Goal: Task Accomplishment & Management: Manage account settings

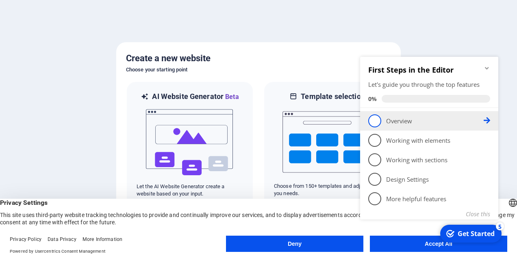
click at [382, 123] on link "1 Overview - incomplete" at bounding box center [429, 121] width 122 height 13
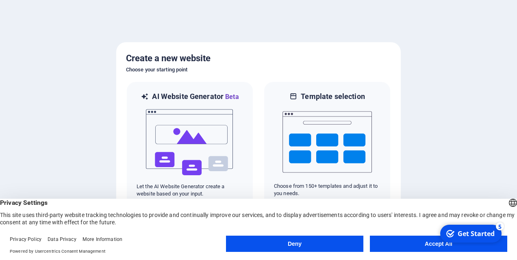
click at [418, 243] on button "Accept All" at bounding box center [438, 244] width 137 height 16
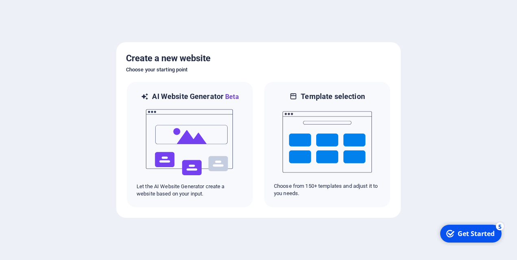
drag, startPoint x: 467, startPoint y: 235, endPoint x: 546, endPoint y: 406, distance: 188.3
click at [467, 234] on div "Get Started" at bounding box center [475, 234] width 37 height 9
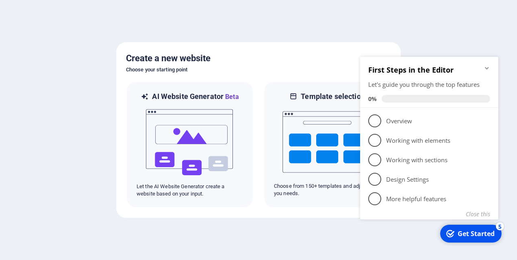
click at [404, 177] on p "Design Settings - incomplete" at bounding box center [434, 179] width 97 height 9
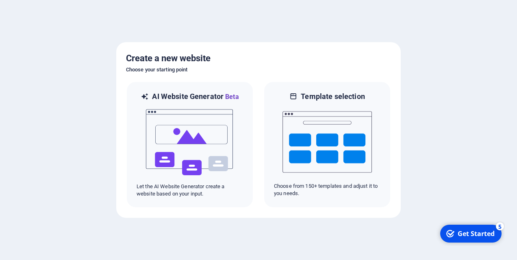
click at [471, 233] on div "Get Started" at bounding box center [475, 234] width 37 height 9
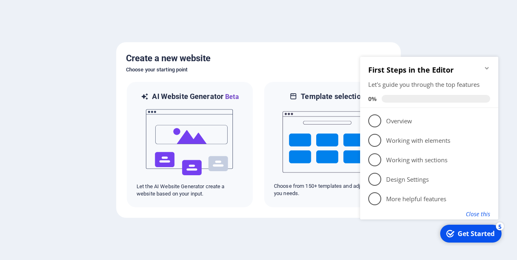
click at [474, 212] on button "Close this" at bounding box center [478, 214] width 24 height 8
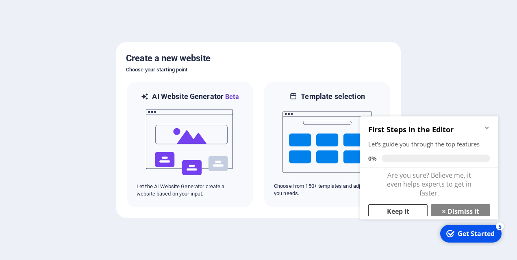
click at [393, 210] on link "Keep it" at bounding box center [397, 211] width 59 height 15
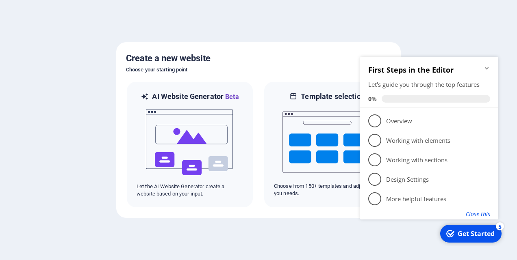
click at [479, 215] on button "Close this" at bounding box center [478, 214] width 24 height 8
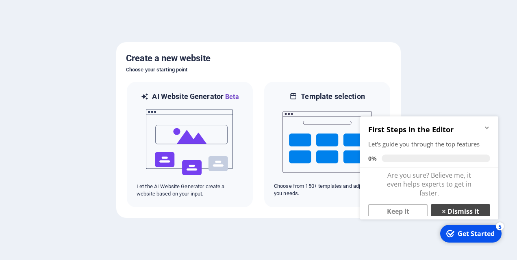
click at [467, 209] on link "× Dismiss it" at bounding box center [460, 211] width 59 height 15
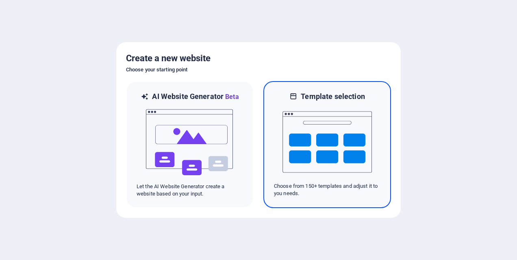
click at [333, 138] on img at bounding box center [326, 142] width 89 height 81
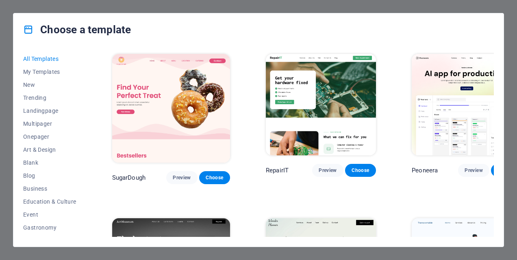
click at [422, 135] on img at bounding box center [467, 105] width 110 height 102
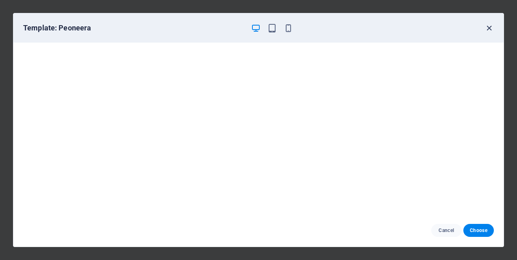
click at [489, 25] on icon "button" at bounding box center [488, 28] width 9 height 9
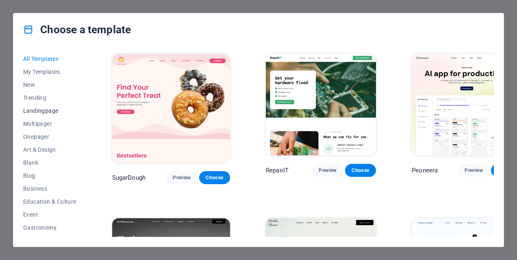
click at [48, 111] on span "Landingpage" at bounding box center [49, 111] width 53 height 6
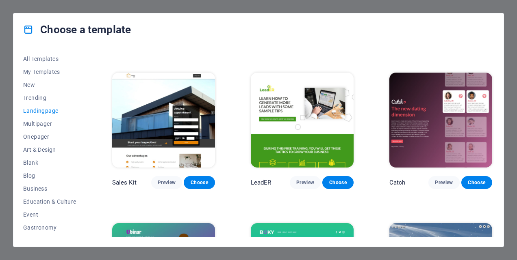
scroll to position [894, 0]
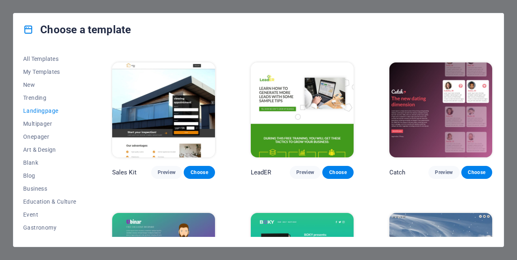
click at [295, 102] on img at bounding box center [302, 110] width 103 height 95
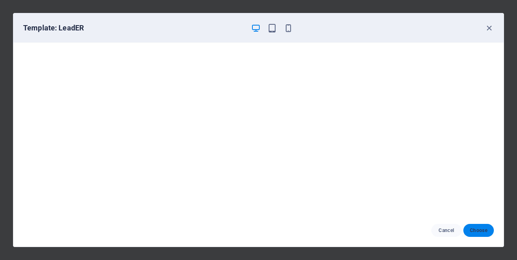
click at [472, 229] on span "Choose" at bounding box center [478, 230] width 17 height 6
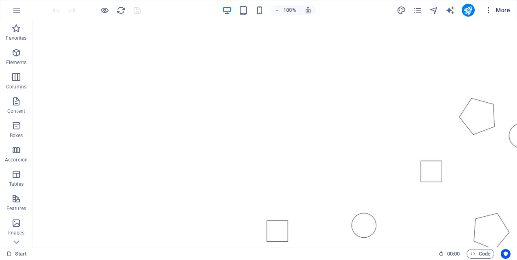
click at [505, 7] on span "More" at bounding box center [497, 10] width 26 height 8
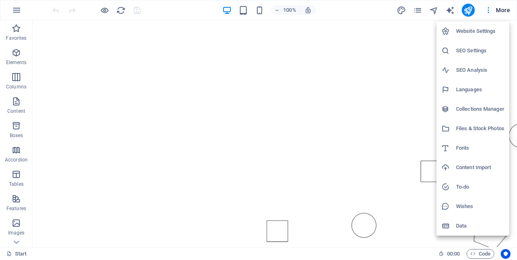
click at [343, 41] on div at bounding box center [258, 130] width 517 height 260
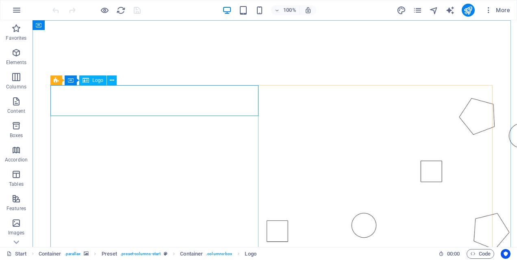
click at [100, 83] on span "Logo" at bounding box center [97, 80] width 11 height 5
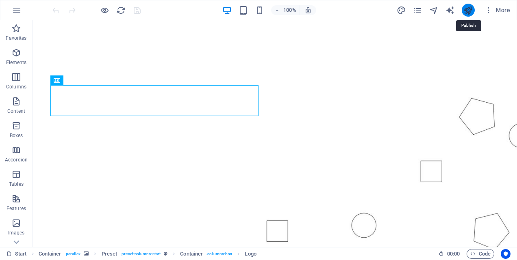
click at [470, 9] on icon "publish" at bounding box center [467, 10] width 9 height 9
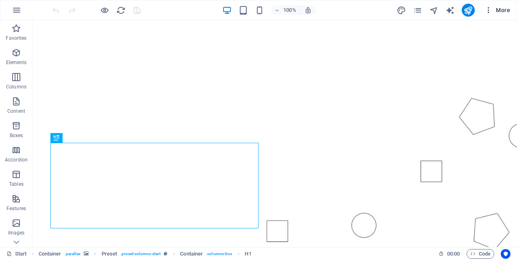
click at [504, 8] on span "More" at bounding box center [497, 10] width 26 height 8
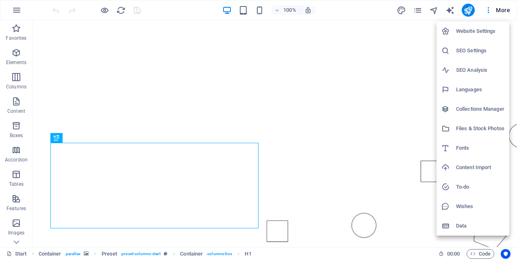
click at [383, 49] on div at bounding box center [258, 130] width 517 height 260
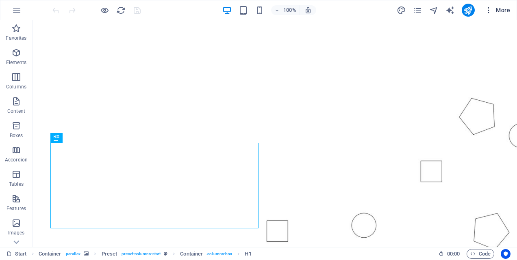
click at [491, 8] on icon "button" at bounding box center [488, 10] width 8 height 8
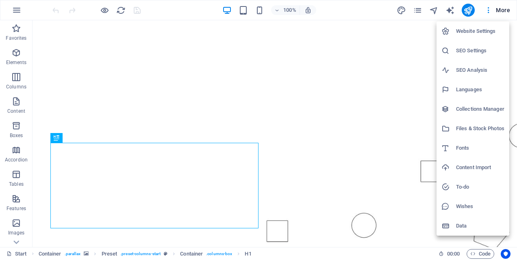
click at [403, 9] on div at bounding box center [258, 130] width 517 height 260
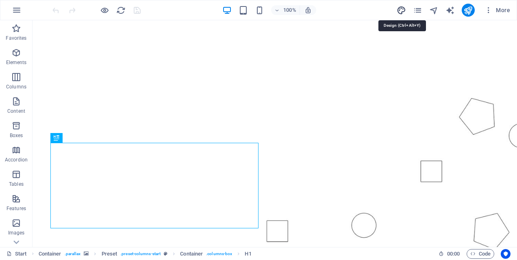
click at [401, 10] on icon "design" at bounding box center [400, 10] width 9 height 9
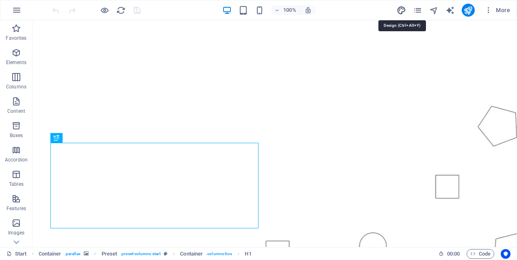
select select "px"
select select "300"
select select "px"
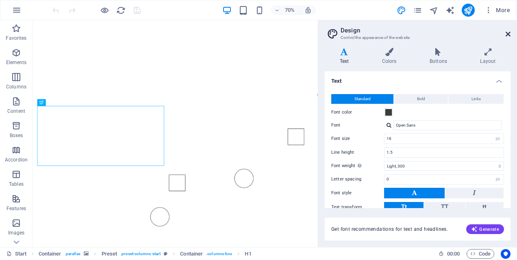
click at [505, 32] on icon at bounding box center [507, 34] width 5 height 6
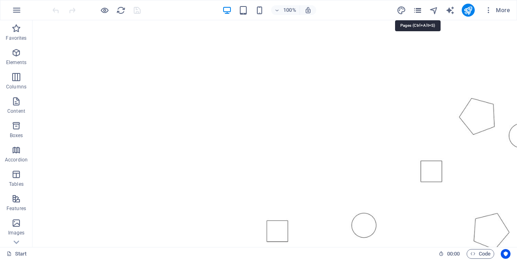
click at [416, 12] on icon "pages" at bounding box center [417, 10] width 9 height 9
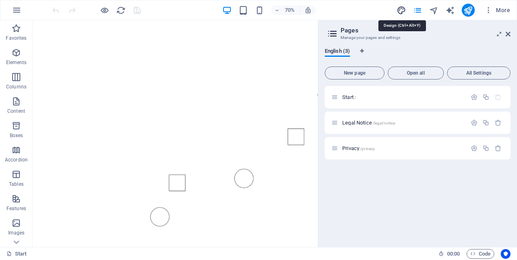
click at [403, 10] on icon "design" at bounding box center [400, 10] width 9 height 9
select select "px"
select select "300"
select select "px"
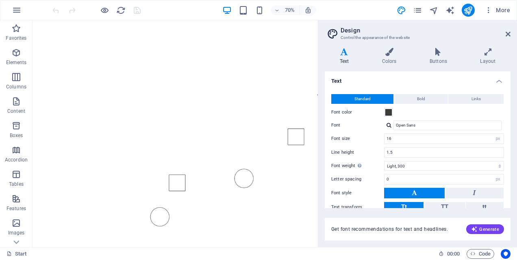
click at [505, 32] on h2 "Design" at bounding box center [425, 30] width 170 height 7
click at [506, 32] on icon at bounding box center [507, 34] width 5 height 6
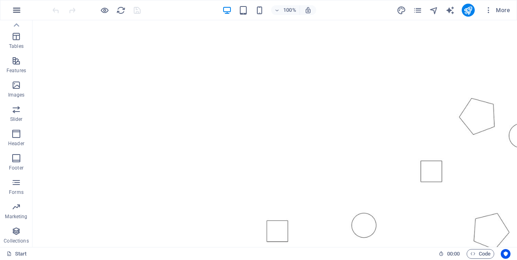
click at [14, 10] on icon "button" at bounding box center [17, 10] width 10 height 10
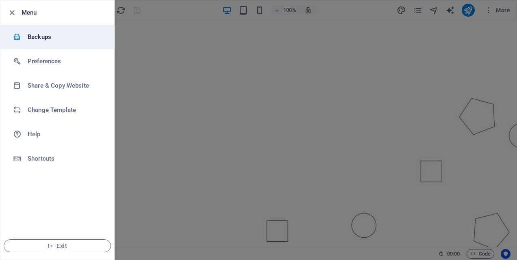
click at [39, 35] on h6 "Backups" at bounding box center [65, 37] width 75 height 10
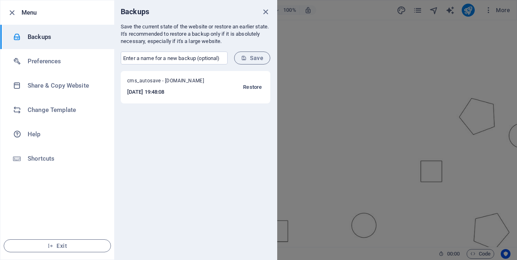
click at [249, 85] on span "Restore" at bounding box center [252, 87] width 19 height 10
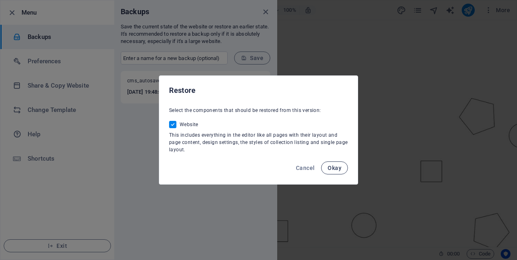
click at [331, 169] on span "Okay" at bounding box center [334, 168] width 14 height 6
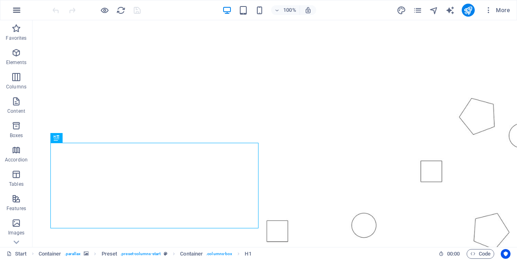
click at [18, 10] on icon "button" at bounding box center [17, 10] width 10 height 10
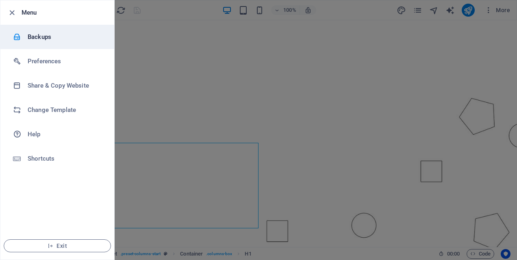
click at [37, 37] on h6 "Backups" at bounding box center [65, 37] width 75 height 10
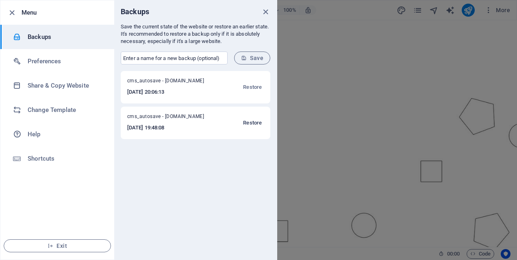
click at [251, 123] on span "Restore" at bounding box center [252, 123] width 19 height 10
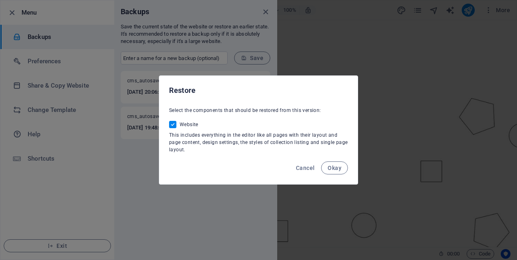
click at [333, 166] on span "Okay" at bounding box center [334, 168] width 14 height 6
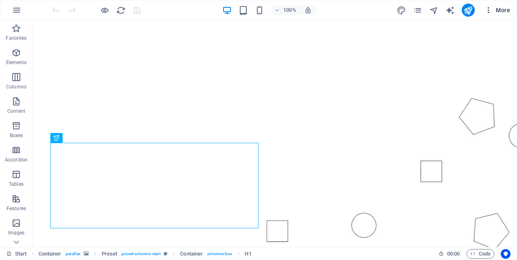
click at [487, 9] on icon "button" at bounding box center [488, 10] width 8 height 8
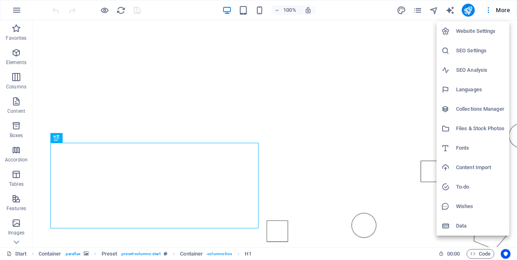
click at [480, 29] on h6 "Website Settings" at bounding box center [480, 31] width 48 height 10
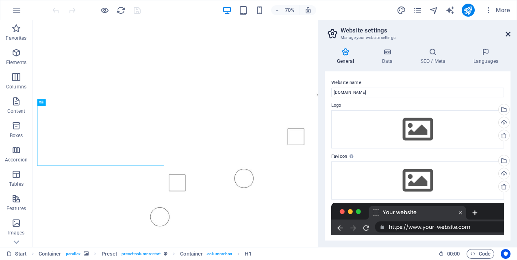
click at [507, 32] on icon at bounding box center [507, 34] width 5 height 6
